Goal: Task Accomplishment & Management: Manage account settings

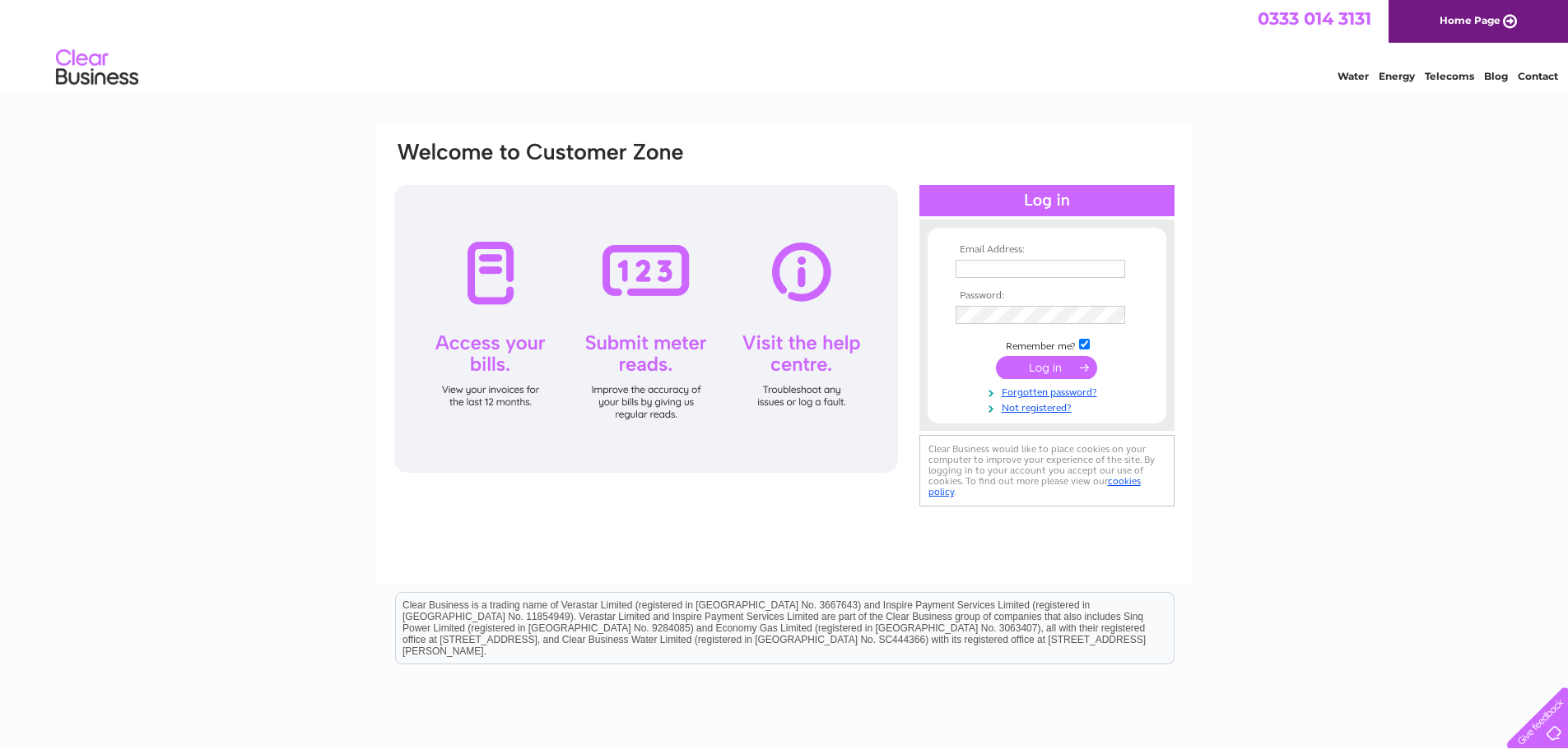
click at [960, 261] on input "text" at bounding box center [1040, 269] width 170 height 18
type input "[EMAIL_ADDRESS][DOMAIN_NAME]"
click at [966, 258] on td at bounding box center [1047, 269] width 191 height 26
click at [966, 263] on input "text" at bounding box center [1040, 269] width 170 height 18
type input "[EMAIL_ADDRESS][DOMAIN_NAME]"
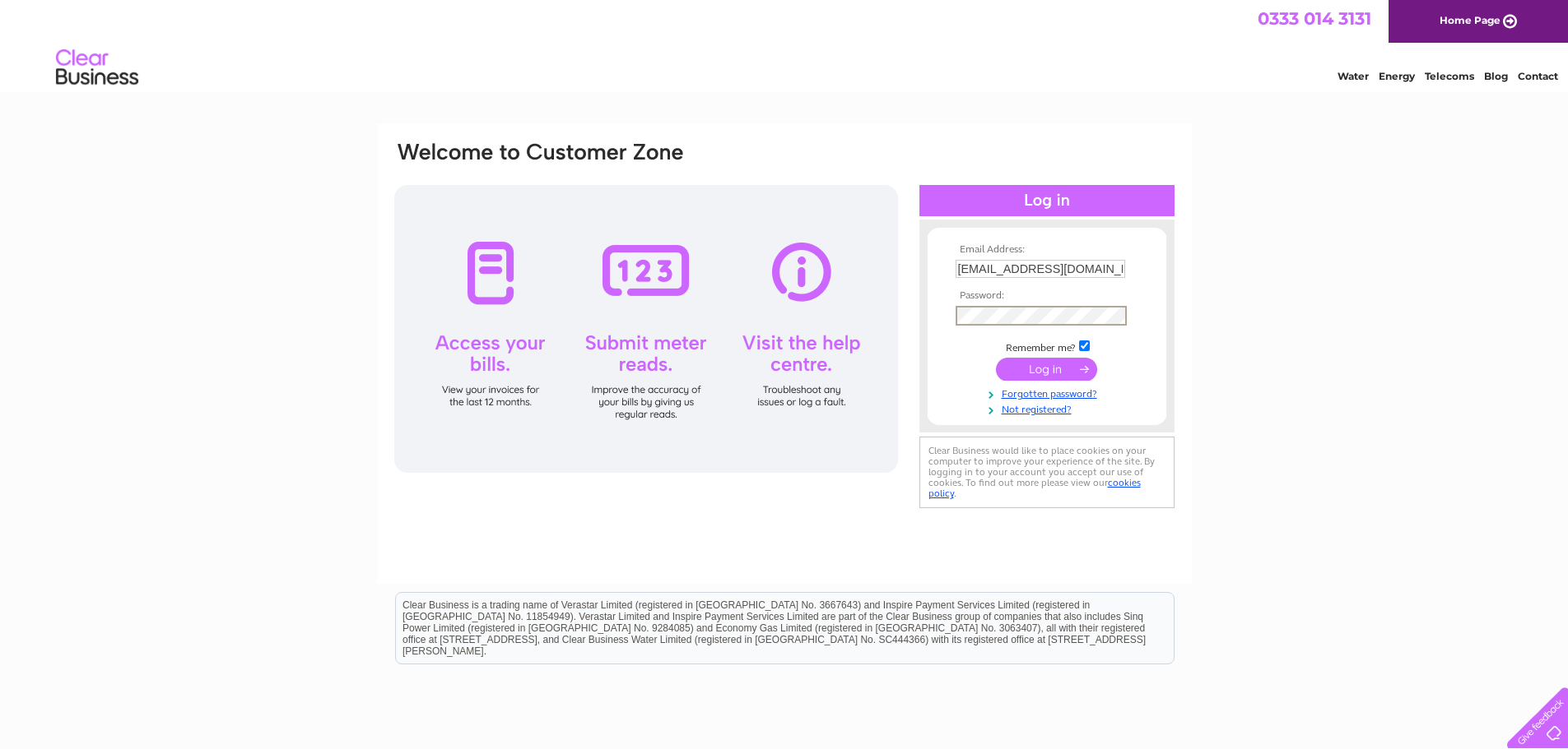
click at [1026, 362] on input "submit" at bounding box center [1046, 369] width 102 height 23
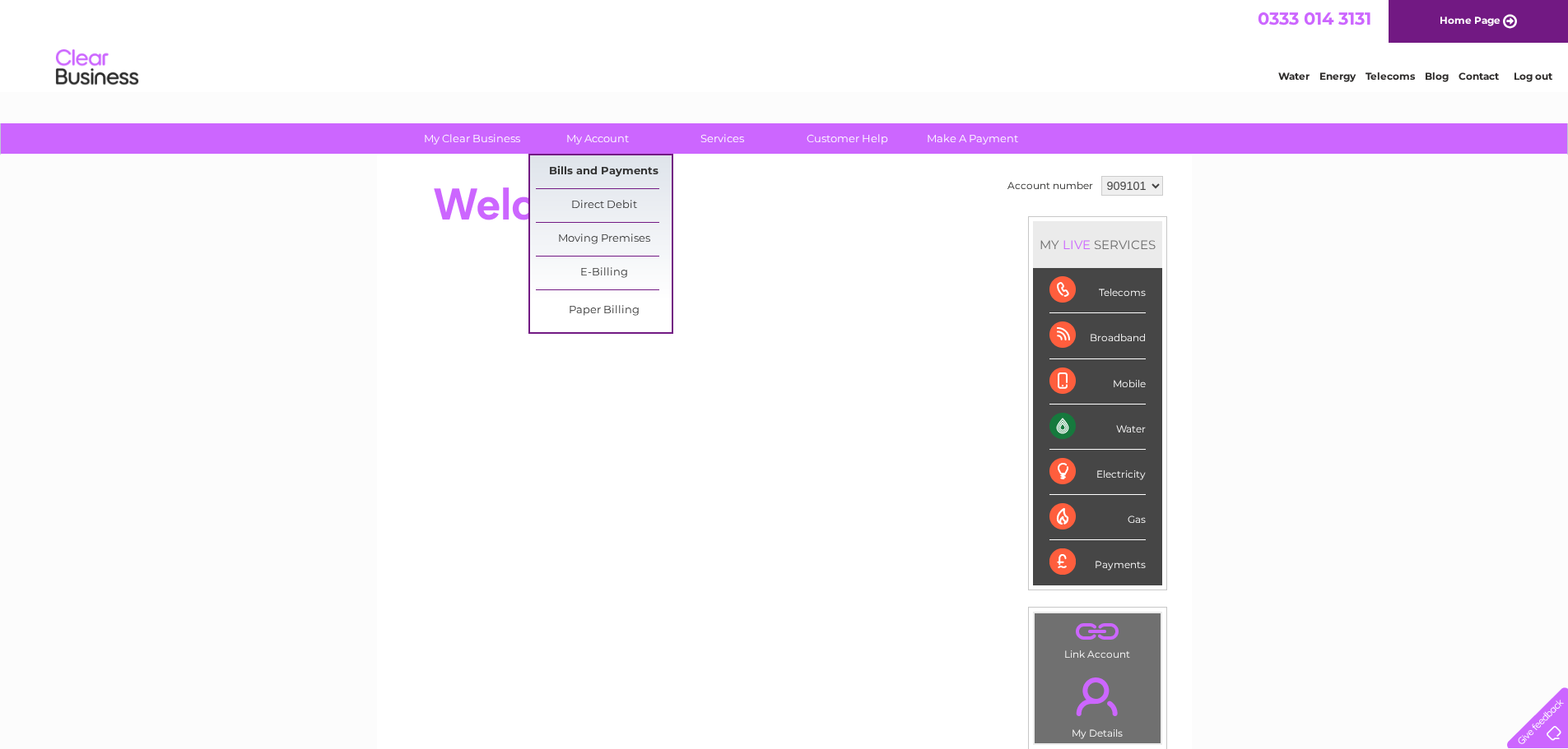
click at [594, 166] on link "Bills and Payments" at bounding box center [603, 172] width 136 height 33
click at [600, 172] on link "Bills and Payments" at bounding box center [603, 172] width 136 height 33
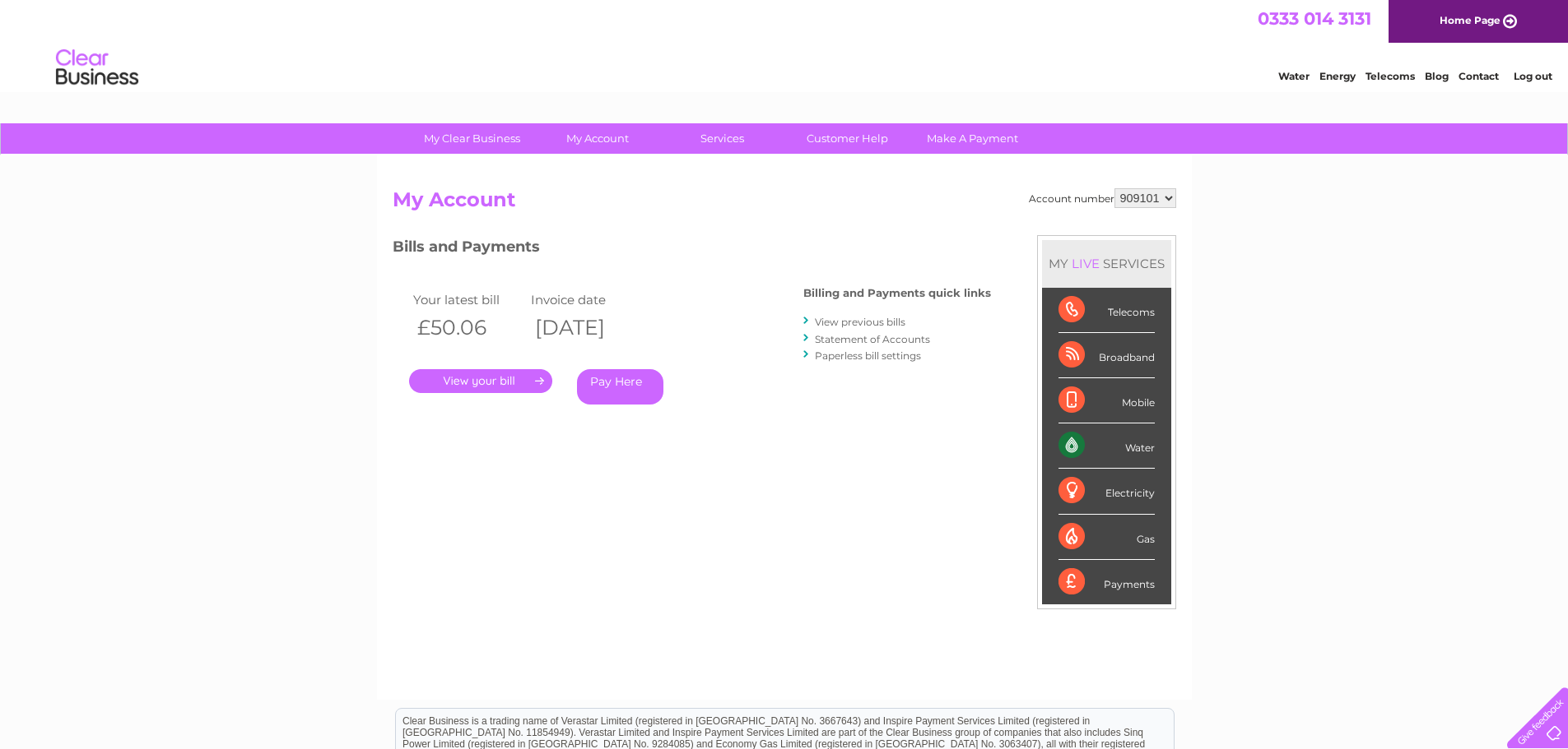
click at [536, 376] on link "." at bounding box center [481, 381] width 144 height 24
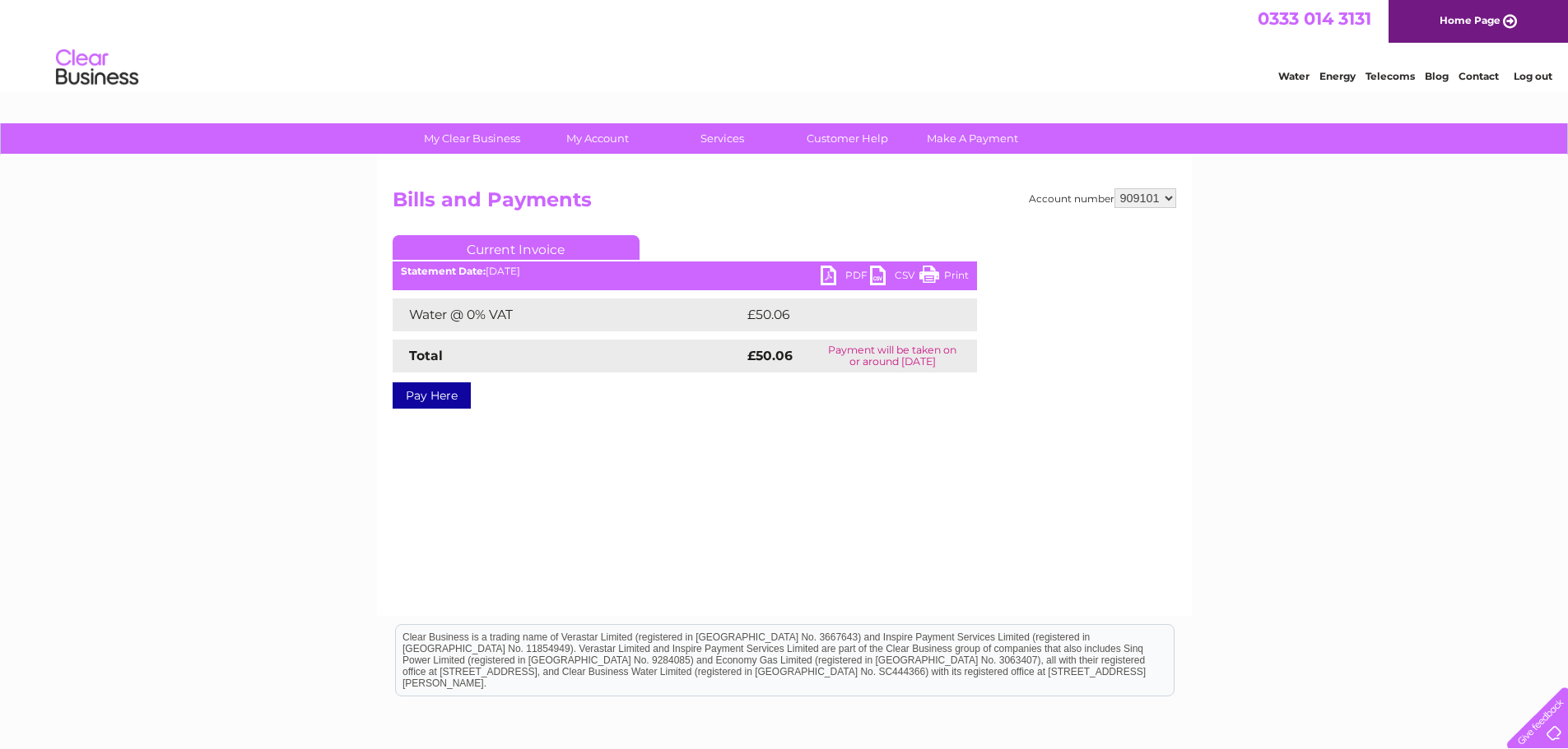
click at [846, 273] on link "PDF" at bounding box center [845, 277] width 49 height 24
click at [953, 276] on link "Print" at bounding box center [944, 277] width 49 height 24
click at [1537, 74] on link "Log out" at bounding box center [1533, 76] width 39 height 12
